Goal: Transaction & Acquisition: Purchase product/service

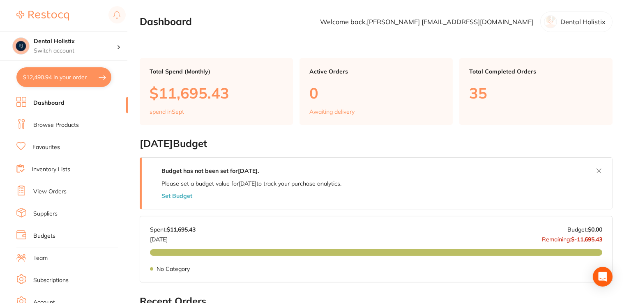
click at [62, 126] on link "Browse Products" at bounding box center [56, 125] width 46 height 8
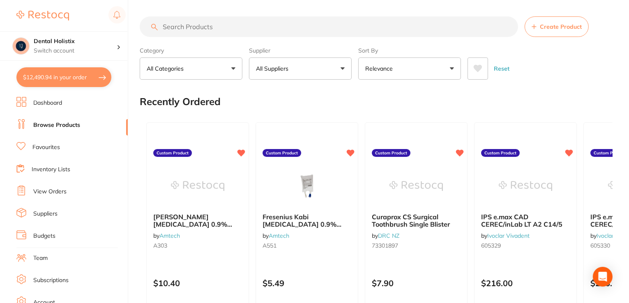
paste input "[PERSON_NAME] 20 tips for HS Calcium Hydroxide"
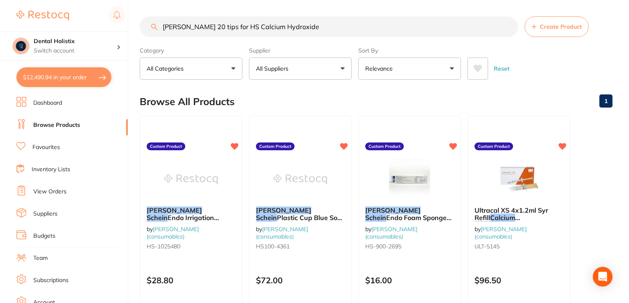
drag, startPoint x: 331, startPoint y: 26, endPoint x: 72, endPoint y: 27, distance: 259.3
click at [72, 27] on div "$12,490.94 Dental Holistix Switch account Dental Holistix $12,490.94 in your or…" at bounding box center [314, 151] width 629 height 303
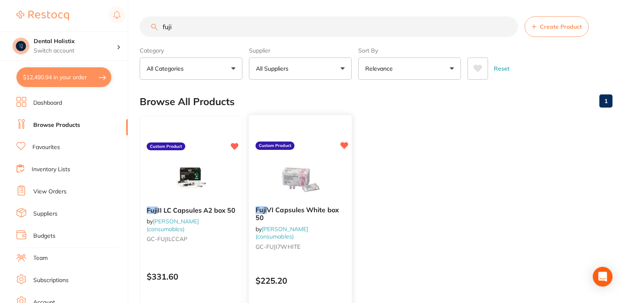
type input "fuji"
click at [273, 191] on div at bounding box center [300, 179] width 103 height 42
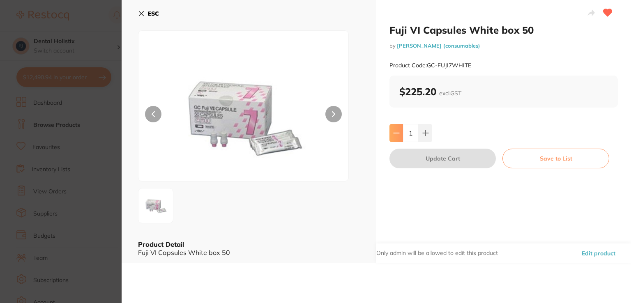
click at [390, 135] on button at bounding box center [397, 133] width 14 height 18
type input "0"
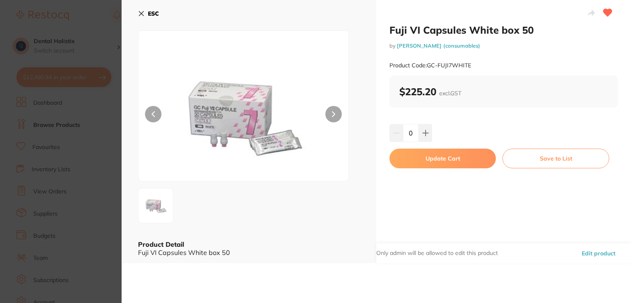
click at [429, 166] on button "Update Cart" at bounding box center [443, 159] width 106 height 20
type input "0"
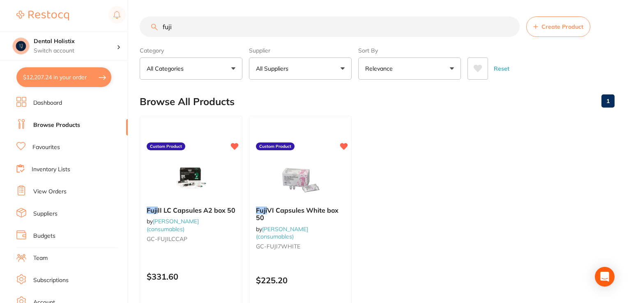
click at [434, 160] on ul "Fuji II LC Capsules A2 box 50 by [PERSON_NAME] (consumables) GC-FUJILCCAP Custo…" at bounding box center [377, 234] width 475 height 236
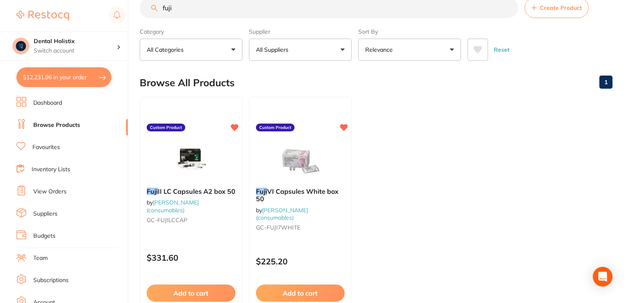
drag, startPoint x: 178, startPoint y: 13, endPoint x: 133, endPoint y: 17, distance: 44.9
click at [133, 17] on div "$12,231.96 Dental Holistix Switch account Dental Holistix $12,231.96 in your or…" at bounding box center [314, 132] width 629 height 303
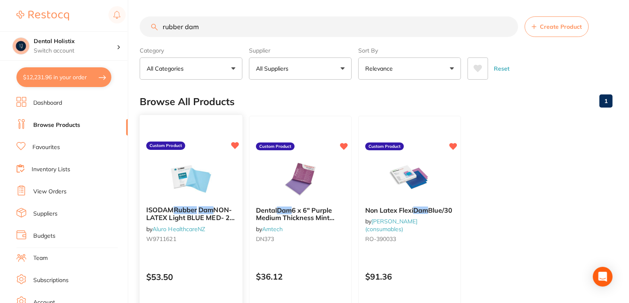
type input "rubber dam"
click at [181, 165] on img at bounding box center [191, 179] width 54 height 42
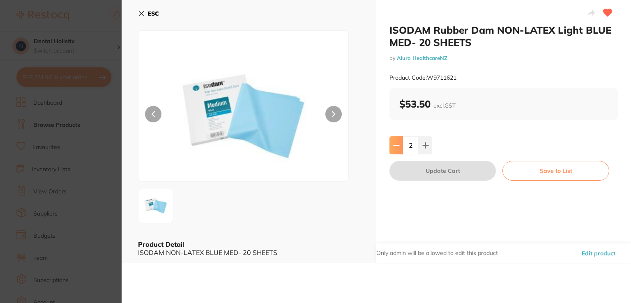
click at [393, 143] on icon at bounding box center [396, 145] width 7 height 7
type input "1"
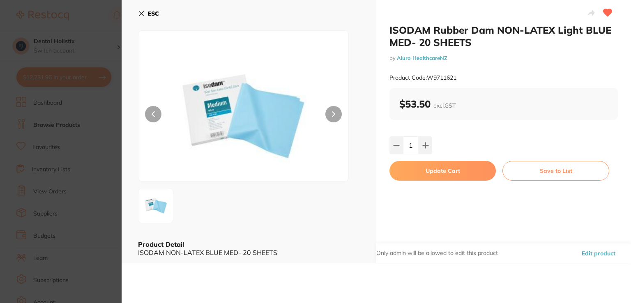
click at [427, 173] on button "Update Cart" at bounding box center [443, 171] width 106 height 20
type input "1"
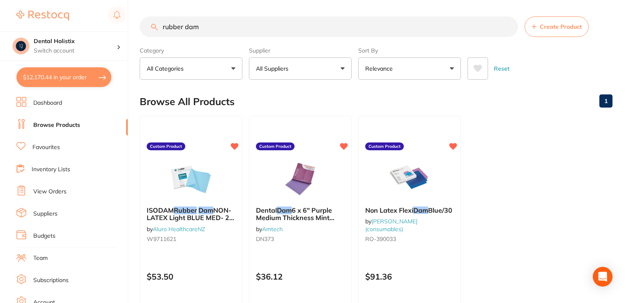
drag, startPoint x: 214, startPoint y: 11, endPoint x: 135, endPoint y: 0, distance: 79.6
click at [135, 0] on div "$12,170.44 Dental Holistix Switch account Dental Holistix $12,170.44 in your or…" at bounding box center [314, 151] width 629 height 303
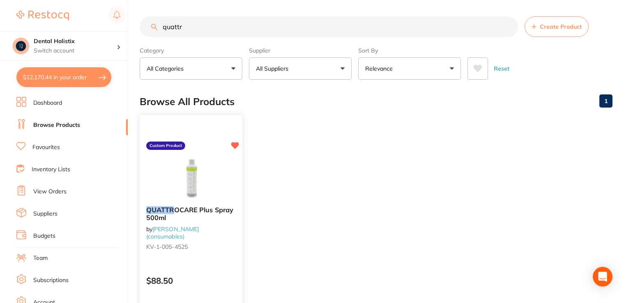
type input "quattr"
click at [205, 172] on img at bounding box center [191, 179] width 54 height 42
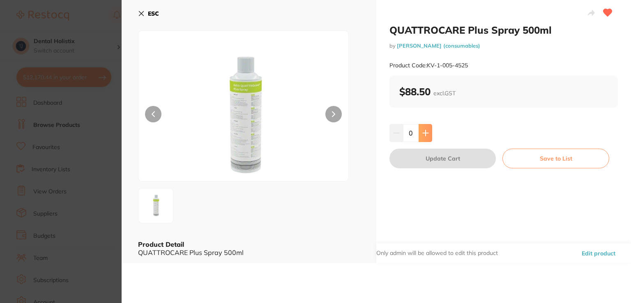
click at [422, 130] on icon at bounding box center [425, 133] width 7 height 7
type input "1"
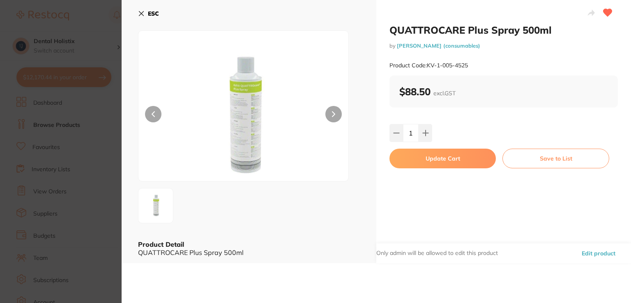
click at [427, 164] on button "Update Cart" at bounding box center [443, 159] width 106 height 20
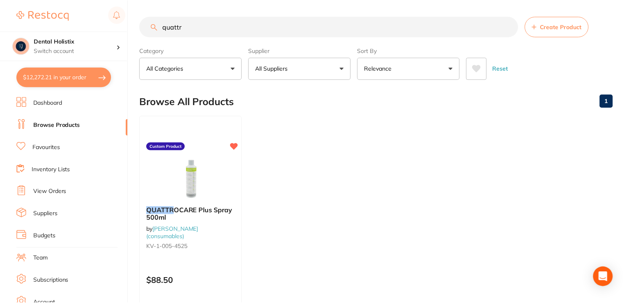
scroll to position [4, 0]
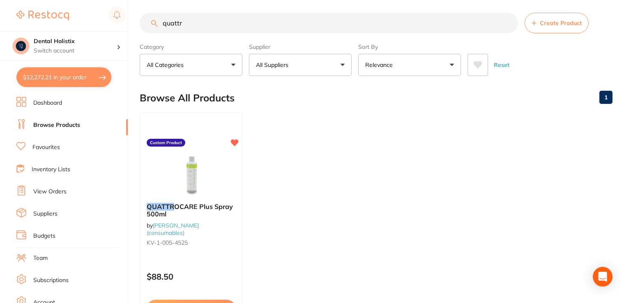
drag, startPoint x: 198, startPoint y: 21, endPoint x: 139, endPoint y: 18, distance: 59.2
click at [139, 18] on div "$12,272.21 Dental Holistix Switch account Dental Holistix $12,272.21 in your or…" at bounding box center [314, 147] width 629 height 303
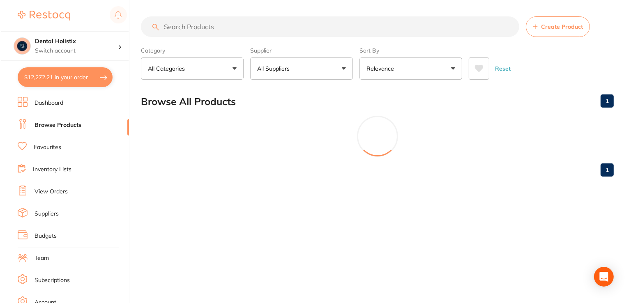
scroll to position [0, 0]
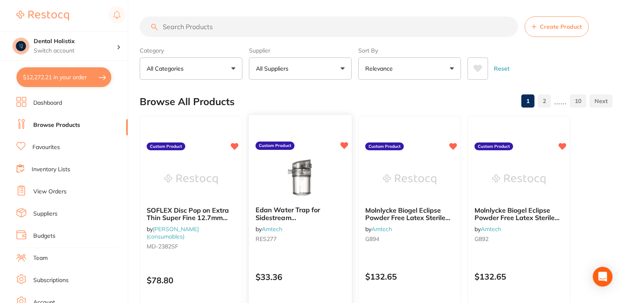
click at [299, 188] on img at bounding box center [300, 179] width 54 height 42
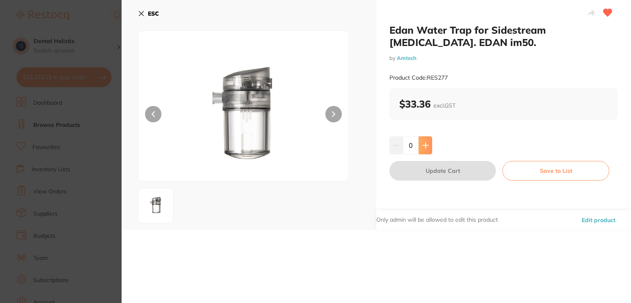
click at [429, 149] on button at bounding box center [426, 145] width 14 height 18
type input "1"
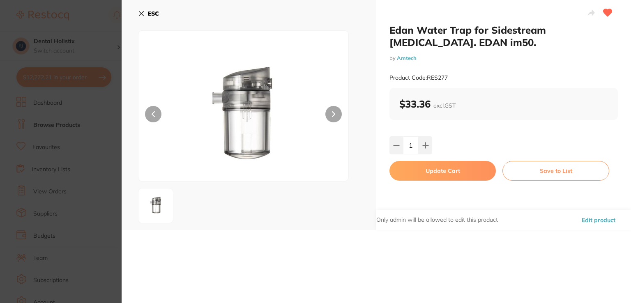
click at [426, 175] on button "Update Cart" at bounding box center [443, 171] width 106 height 20
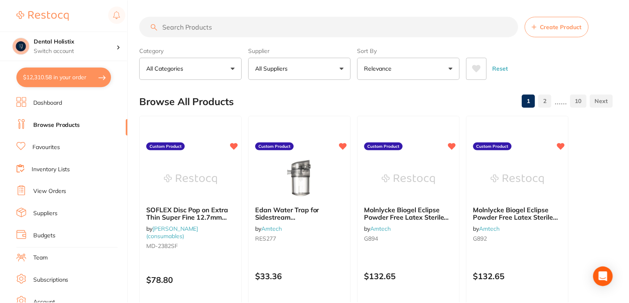
scroll to position [4, 0]
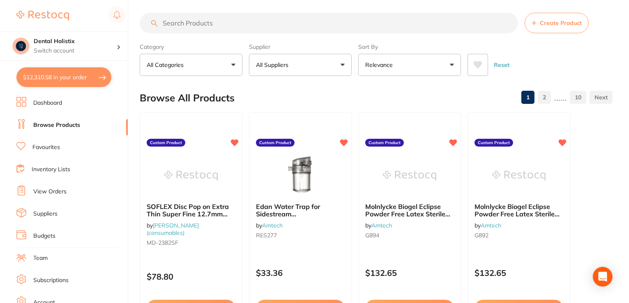
click at [199, 16] on input "search" at bounding box center [329, 23] width 378 height 21
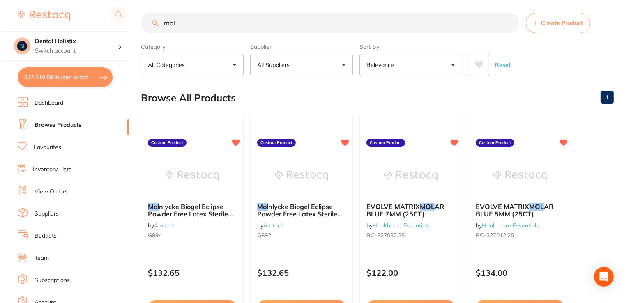
scroll to position [0, 0]
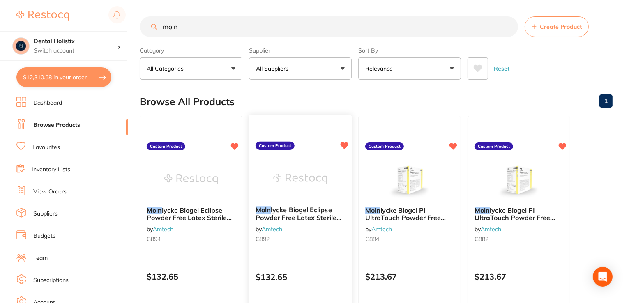
type input "moln"
click at [298, 216] on span "lycke Biogel Eclipse Powder Free Latex Sterile Gloves Size 6.5 Box 50" at bounding box center [299, 217] width 86 height 23
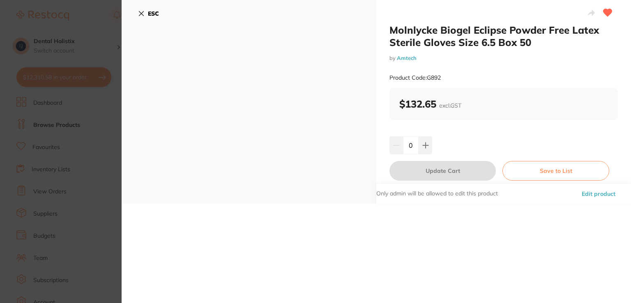
click at [603, 193] on button "Edit product" at bounding box center [598, 194] width 39 height 20
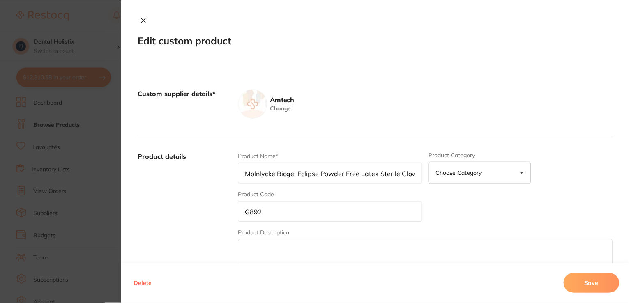
scroll to position [4, 0]
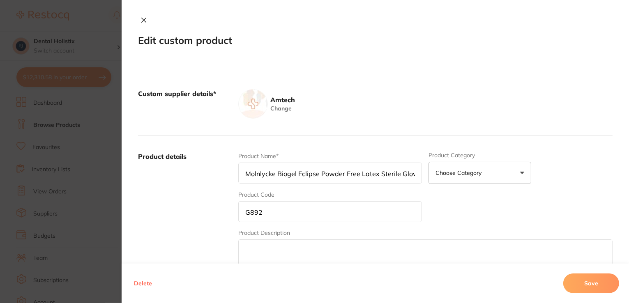
click at [357, 173] on input "Molnlycke Biogel Eclipse Powder Free Latex Sterile Gloves Size 6.5 Box 50" at bounding box center [330, 173] width 184 height 21
click at [377, 175] on input "Molnlycke Biogel Eclipse Powder Free Latex Sterile Gloves Size 6.5 Box 50" at bounding box center [330, 173] width 184 height 21
click at [399, 173] on input "Molnlycke Biogel Eclipse Powder Free Latex Sterile Gloves Size 6.5 Box 50" at bounding box center [330, 173] width 184 height 21
click at [345, 173] on input "Molnlycke Biogel Eclipse Powder Free Latex Sterile SurgicalGloves Size 6.5 Box …" at bounding box center [330, 173] width 184 height 21
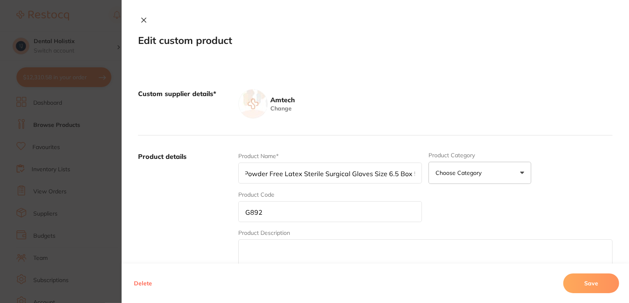
type input "Molnlycke Biogel Eclipse Powder Free Latex Sterile Surgical Gloves Size 6.5 Box…"
click at [590, 279] on button "Save" at bounding box center [591, 284] width 56 height 20
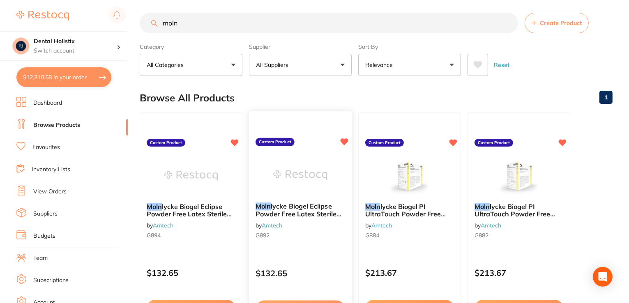
click at [344, 139] on icon at bounding box center [345, 141] width 8 height 7
click at [312, 185] on img at bounding box center [300, 176] width 54 height 42
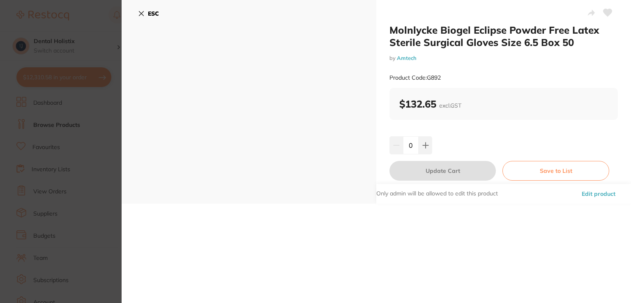
click at [143, 12] on icon at bounding box center [141, 14] width 5 height 5
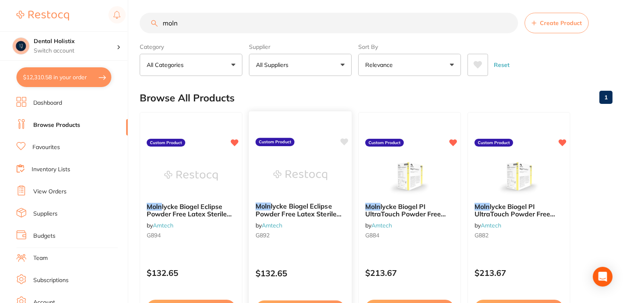
click at [345, 142] on icon at bounding box center [345, 141] width 8 height 7
click at [403, 187] on img at bounding box center [410, 176] width 54 height 42
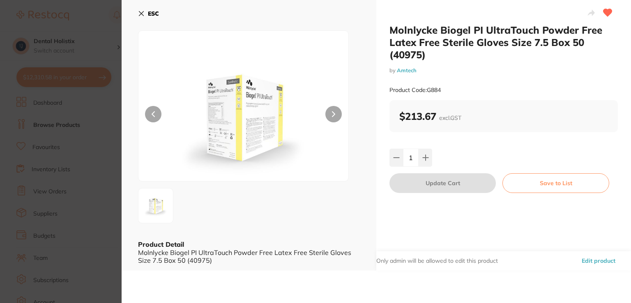
click at [143, 14] on icon at bounding box center [141, 13] width 7 height 7
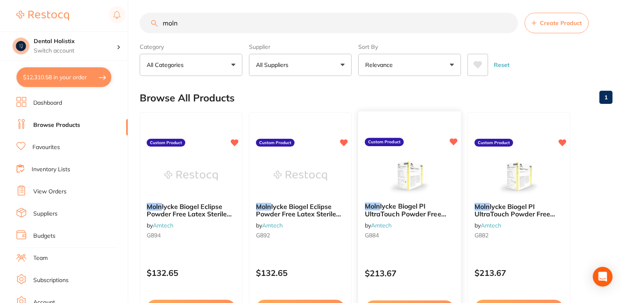
click at [416, 198] on div "Moln lycke Biogel PI UltraTouch Powder Free Latex Free Sterile Gloves Size 7.5 …" at bounding box center [409, 222] width 103 height 53
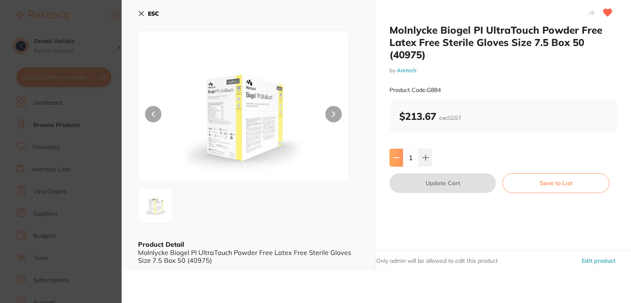
click at [394, 164] on button at bounding box center [397, 158] width 14 height 18
type input "0"
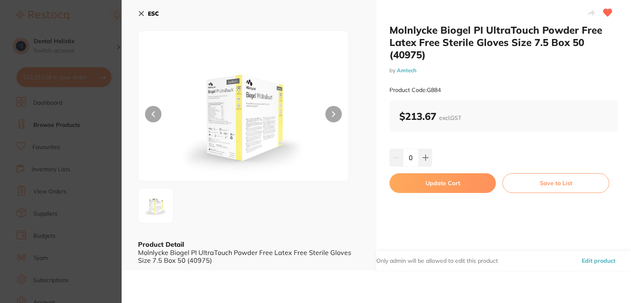
click at [408, 180] on button "Update Cart" at bounding box center [443, 183] width 106 height 20
type input "0"
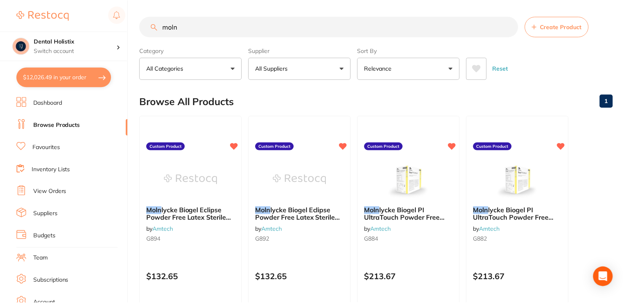
scroll to position [4, 0]
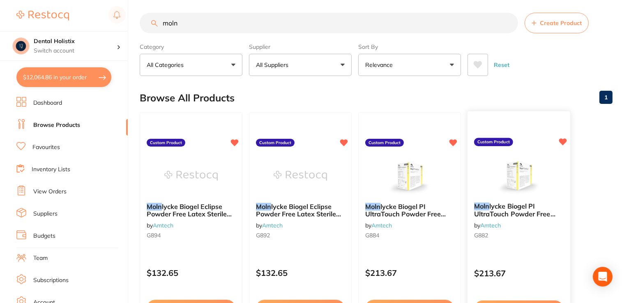
click at [493, 209] on span "lycke Biogel PI UltraTouch Powder Free Latex Free Sterile Gloves Size 6.5 Box 5…" at bounding box center [514, 217] width 81 height 31
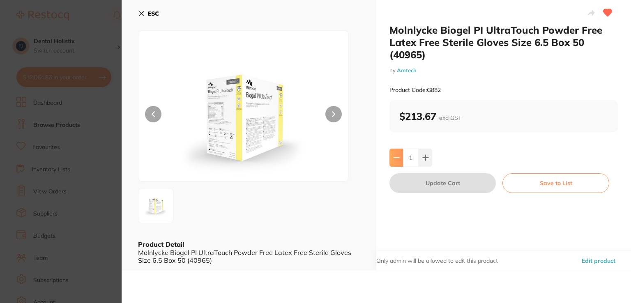
click at [397, 159] on icon at bounding box center [396, 158] width 7 height 7
type input "0"
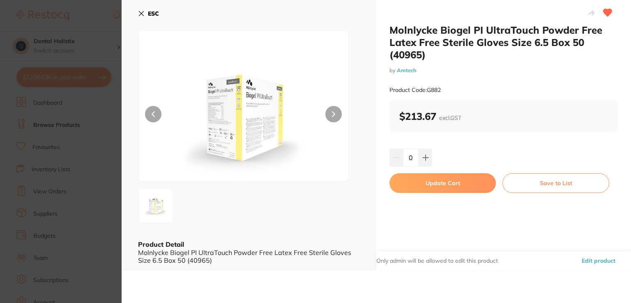
click at [431, 187] on button "Update Cart" at bounding box center [443, 183] width 106 height 20
type input "0"
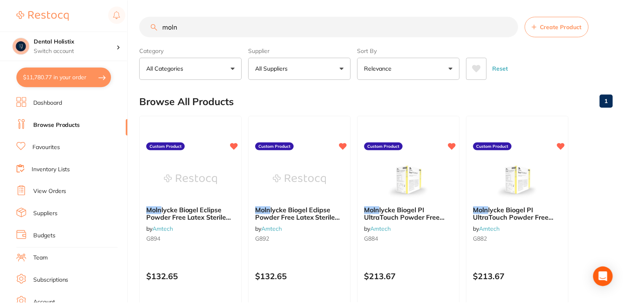
scroll to position [4, 0]
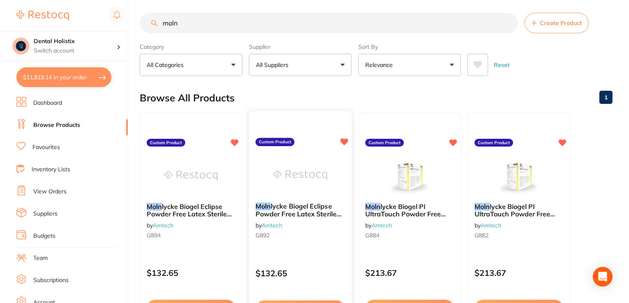
click at [317, 214] on span "lycke Biogel Eclipse Powder Free Latex Sterile Surgical Gloves Size 6.5 Box 50" at bounding box center [300, 217] width 88 height 31
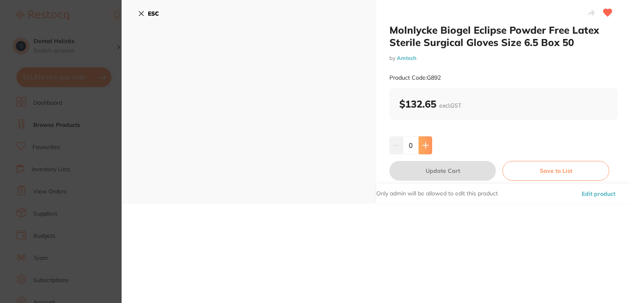
click at [428, 147] on button at bounding box center [426, 145] width 14 height 18
type input "1"
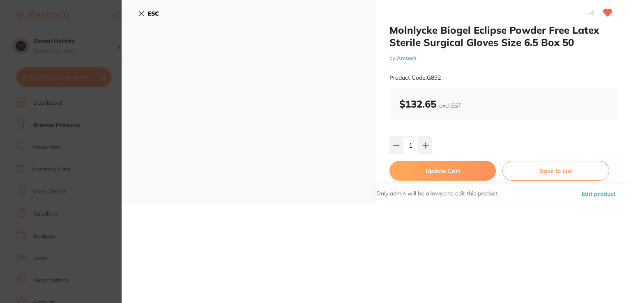
click at [429, 171] on button "Update Cart" at bounding box center [443, 171] width 106 height 20
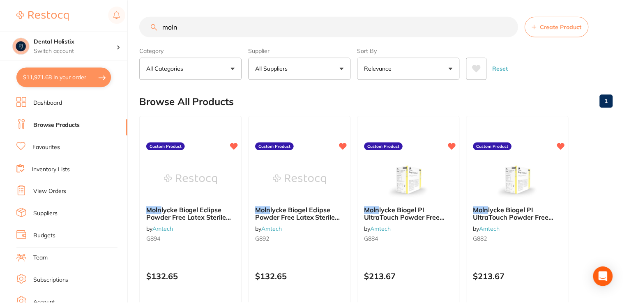
scroll to position [4, 0]
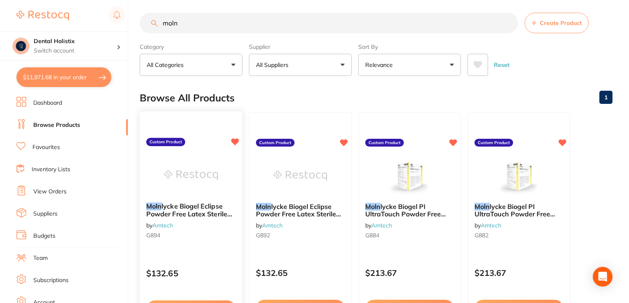
click at [219, 208] on span "lycke Biogel Eclipse Powder Free Latex Sterile Gloves Size 7.5 Box 50" at bounding box center [189, 213] width 86 height 23
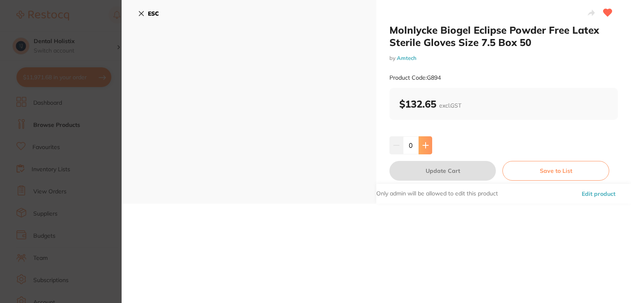
click at [423, 150] on button at bounding box center [426, 145] width 14 height 18
type input "1"
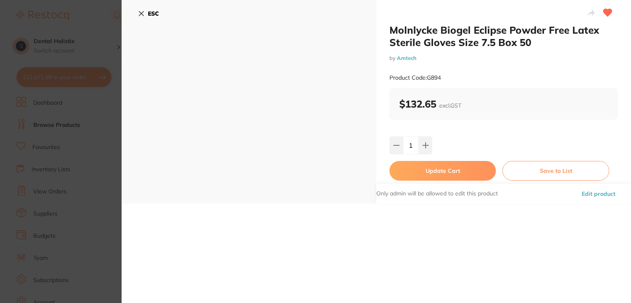
click at [428, 168] on button "Update Cart" at bounding box center [443, 171] width 106 height 20
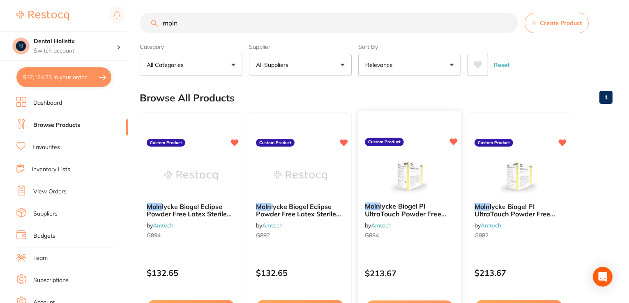
click at [454, 141] on icon at bounding box center [454, 141] width 8 height 7
click at [564, 138] on icon at bounding box center [563, 141] width 8 height 7
click at [275, 212] on span "lycke Biogel Eclipse Powder Free Latex Sterile Surgical Gloves Size 6.5 Box 50" at bounding box center [300, 217] width 88 height 31
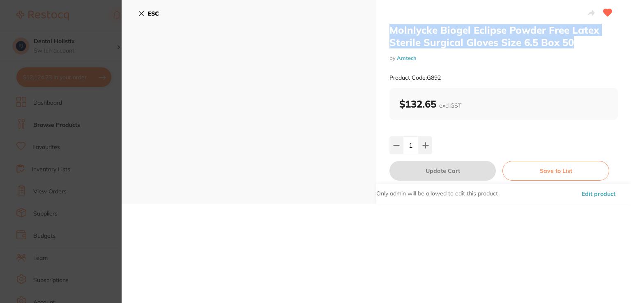
drag, startPoint x: 580, startPoint y: 44, endPoint x: 385, endPoint y: 30, distance: 196.1
click at [382, 29] on div "Molnlycke Biogel Eclipse Powder Free Latex Sterile Surgical Gloves Size 6.5 Box…" at bounding box center [503, 102] width 255 height 204
copy h2 "Molnlycke Biogel Eclipse Powder Free Latex Sterile Surgical Gloves Size 6.5 Box…"
